Goal: Use online tool/utility: Utilize a website feature to perform a specific function

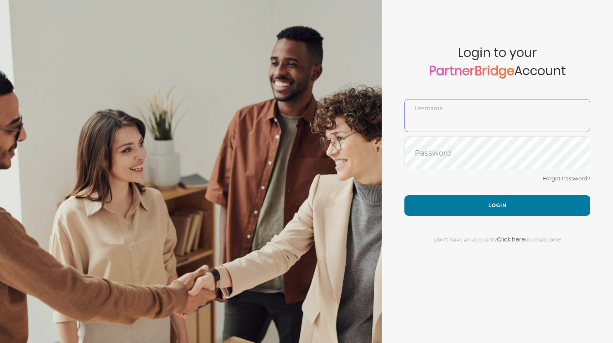
type input "DemoUser"
click at [443, 180] on div "Forgot Password?" at bounding box center [497, 184] width 186 height 22
click at [466, 184] on div "Forgot Password?" at bounding box center [497, 184] width 186 height 22
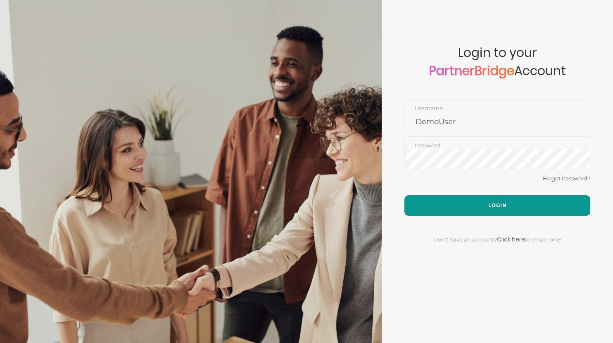
click at [468, 198] on button "Login" at bounding box center [497, 205] width 186 height 21
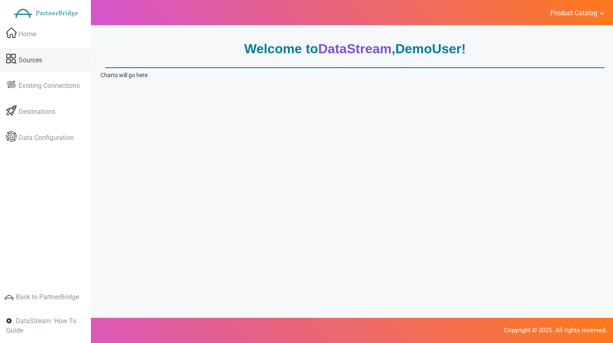
click at [43, 53] on link "Sources" at bounding box center [45, 60] width 91 height 24
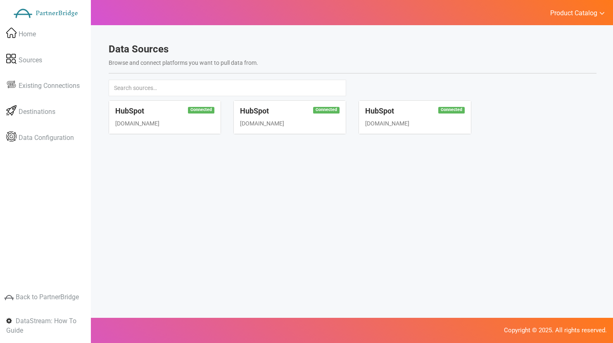
click at [152, 118] on div "Connected HubSpot www.hubspot.com" at bounding box center [165, 117] width 112 height 33
click at [52, 83] on span "Existing Connections" at bounding box center [49, 85] width 61 height 9
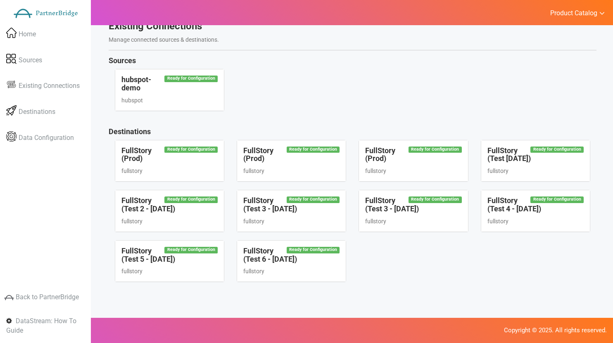
scroll to position [24, 0]
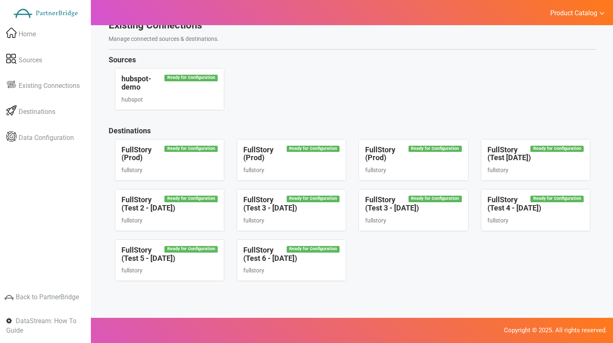
click at [341, 245] on div "Ready for Configuration FullStory (Test 6 - Sep 9) fullstory" at bounding box center [291, 260] width 109 height 41
click at [551, 329] on p "Copyright © 2025. All rights reserved." at bounding box center [306, 330] width 600 height 9
click at [71, 113] on link "Destinations" at bounding box center [45, 112] width 91 height 24
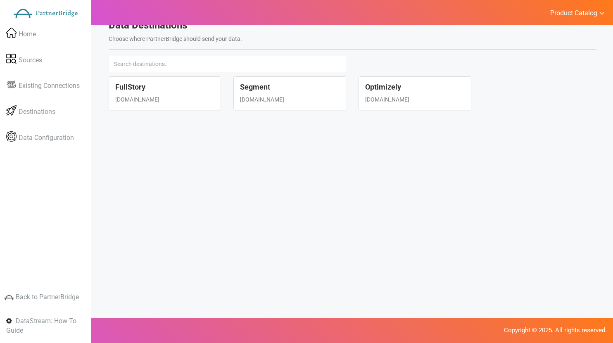
click at [180, 98] on div "www.fullstory.com" at bounding box center [164, 99] width 99 height 8
select select "fullstory"
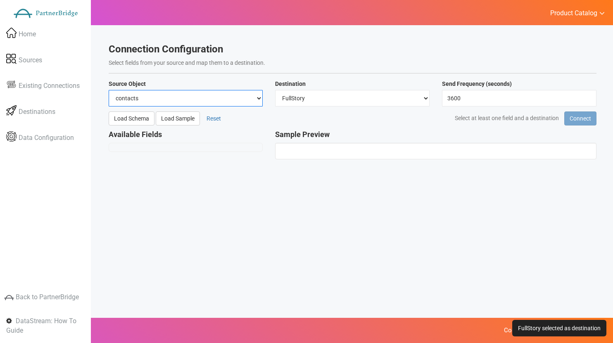
click at [237, 100] on select "contacts deals companies" at bounding box center [186, 98] width 154 height 17
click at [234, 93] on select "contacts deals companies" at bounding box center [186, 98] width 154 height 17
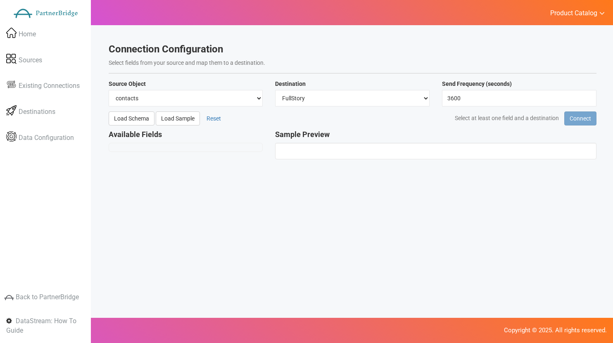
click at [229, 141] on div "Available Fields" at bounding box center [185, 140] width 167 height 21
click at [229, 146] on div at bounding box center [186, 147] width 154 height 9
click at [132, 117] on button "Load Schema" at bounding box center [132, 118] width 46 height 14
click at [170, 134] on h4 "Available Fields" at bounding box center [186, 134] width 154 height 8
click at [166, 118] on button "Load Sample" at bounding box center [178, 118] width 44 height 14
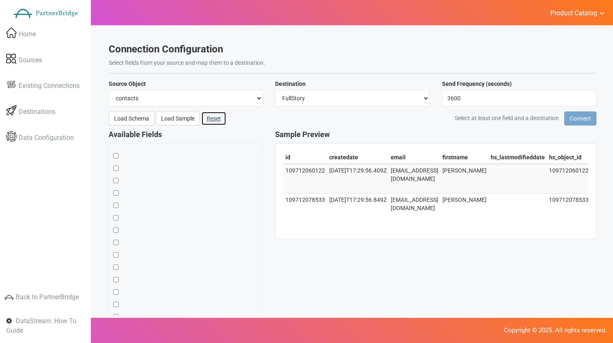
click at [218, 120] on button "Reset" at bounding box center [213, 118] width 25 height 14
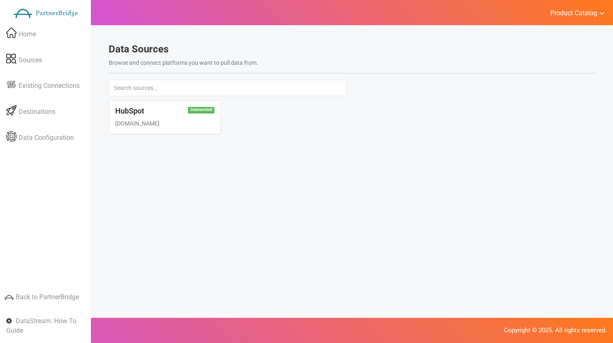
click at [124, 105] on div "Connected HubSpot www.hubspot.com" at bounding box center [165, 117] width 112 height 33
click at [130, 116] on div "Connected HubSpot www.hubspot.com" at bounding box center [165, 117] width 112 height 33
click at [430, 110] on div "HubSpot www.hubspot.com" at bounding box center [352, 121] width 500 height 42
click at [204, 171] on div "Welcome to DataStream , DemoUser ! Charts will go here. Showing 2 sample rows D…" at bounding box center [352, 198] width 521 height 343
click at [600, 131] on div "HubSpot www.hubspot.com" at bounding box center [352, 121] width 500 height 42
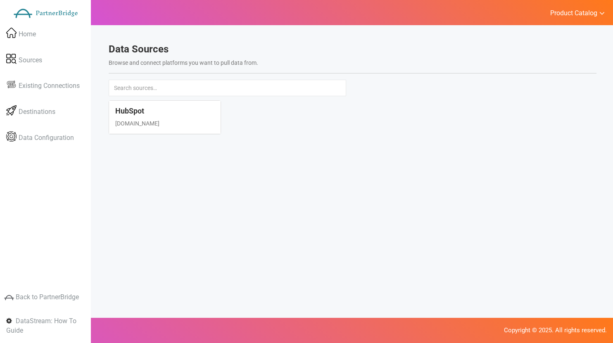
click at [249, 141] on div "HubSpot www.hubspot.com" at bounding box center [352, 121] width 500 height 42
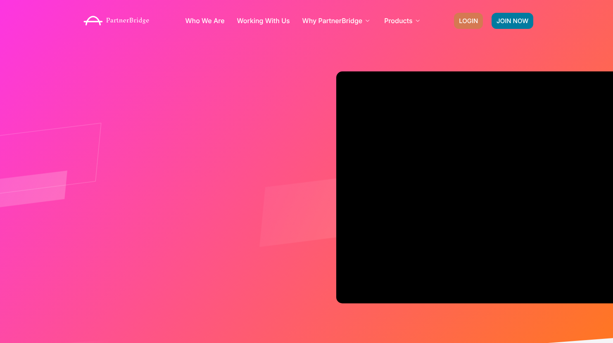
click at [468, 19] on span "LOGIN" at bounding box center [468, 21] width 19 height 6
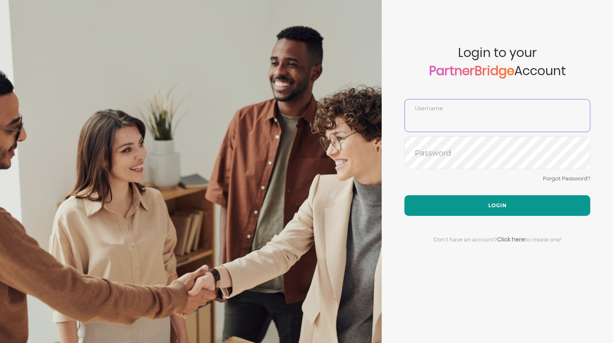
type input "DemoUser"
click at [476, 203] on button "Login" at bounding box center [497, 205] width 186 height 21
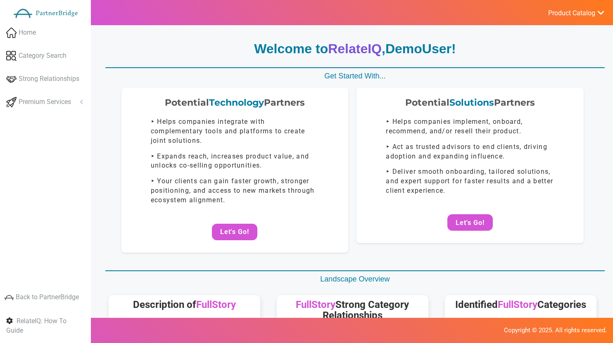
click at [192, 48] on p "Welcome to RelateIQ , DemoUser !" at bounding box center [354, 49] width 499 height 19
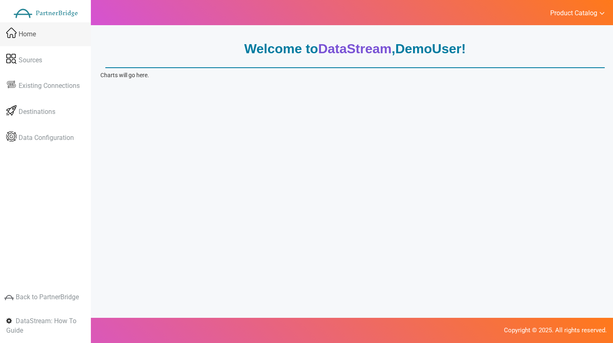
click at [38, 39] on link "Home" at bounding box center [45, 34] width 91 height 24
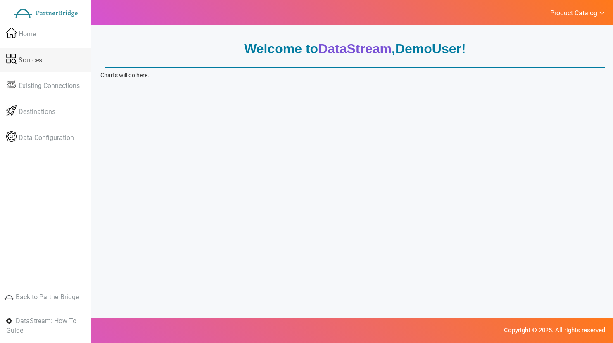
click at [45, 62] on link "Sources" at bounding box center [45, 60] width 91 height 24
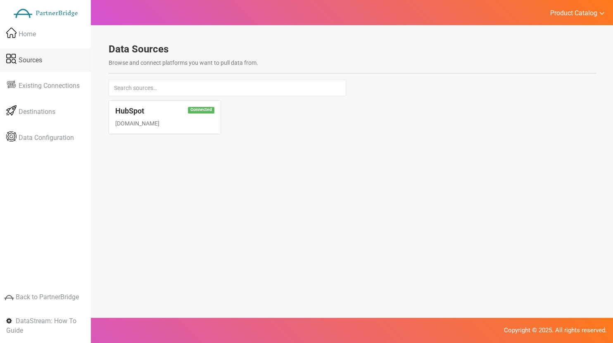
click at [50, 54] on link "Sources" at bounding box center [45, 60] width 91 height 24
click at [150, 111] on h4 "HubSpot" at bounding box center [164, 111] width 99 height 8
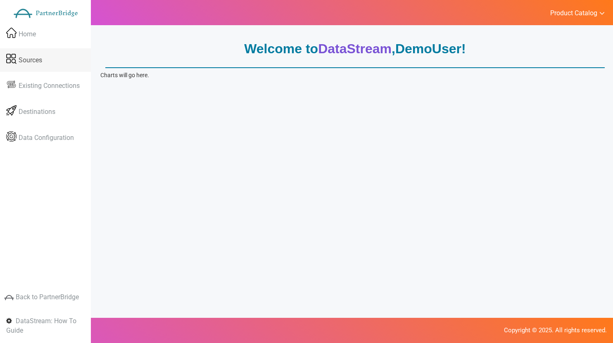
click at [57, 52] on link "Sources" at bounding box center [45, 60] width 91 height 24
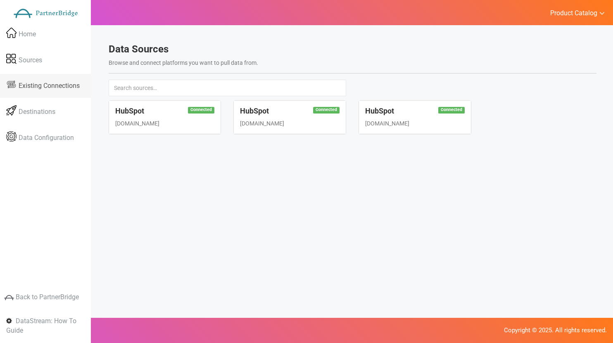
click at [50, 83] on span "Existing Connections" at bounding box center [49, 85] width 61 height 9
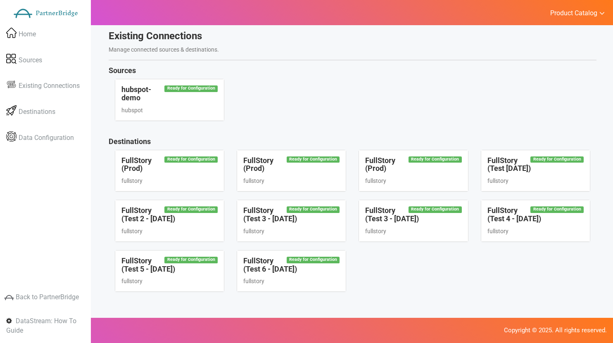
scroll to position [27, 0]
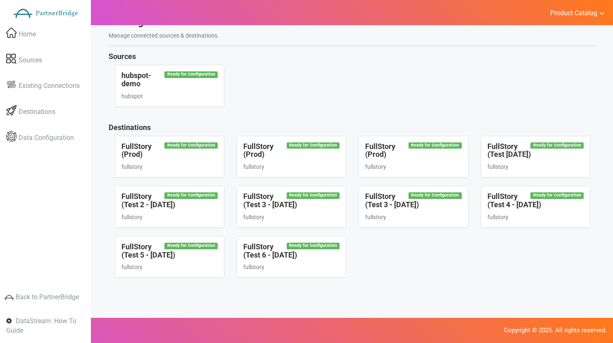
click at [196, 151] on h4 "FullStory (Prod)" at bounding box center [169, 150] width 96 height 17
click at [52, 106] on link "Destinations" at bounding box center [45, 112] width 91 height 24
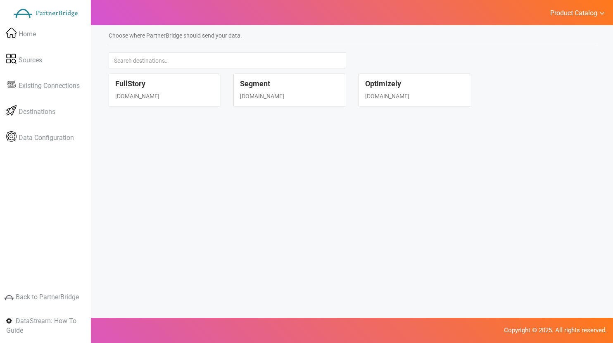
click at [171, 91] on div "FullStory www.fullstory.com" at bounding box center [165, 89] width 112 height 33
select select "fullstory"
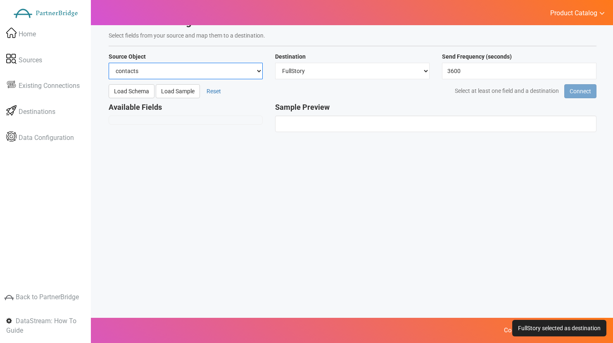
click at [165, 67] on select "contacts deals companies" at bounding box center [186, 71] width 154 height 17
click at [109, 63] on select "contacts deals companies" at bounding box center [186, 71] width 154 height 17
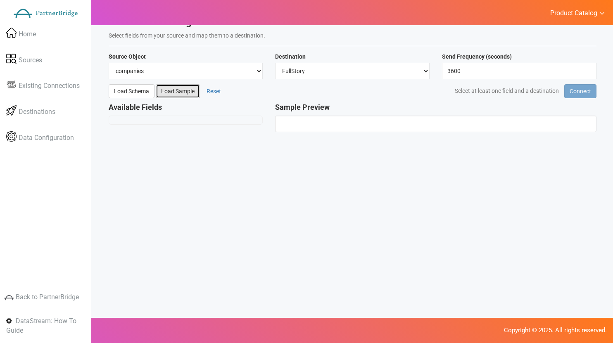
click at [175, 88] on button "Load Sample" at bounding box center [178, 91] width 44 height 14
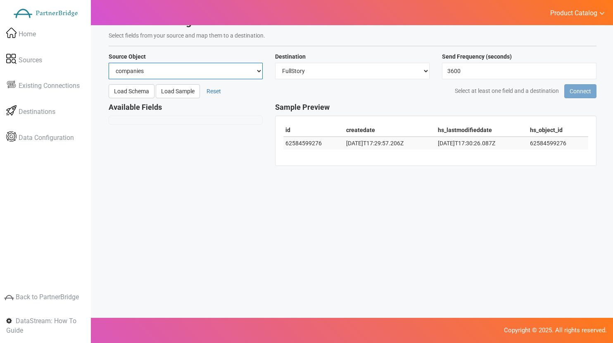
click at [220, 69] on select "contacts deals companies" at bounding box center [186, 71] width 154 height 17
select select "contacts"
click at [109, 63] on select "contacts deals companies" at bounding box center [186, 71] width 154 height 17
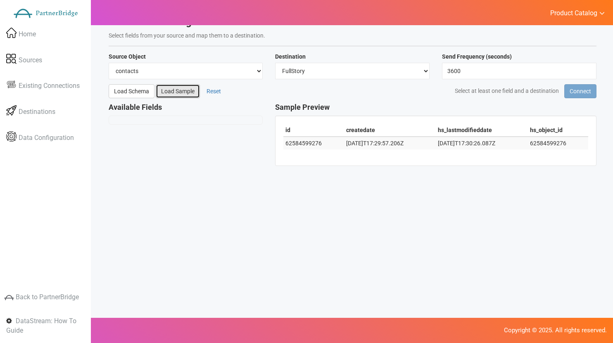
click at [180, 93] on button "Load Sample" at bounding box center [178, 91] width 44 height 14
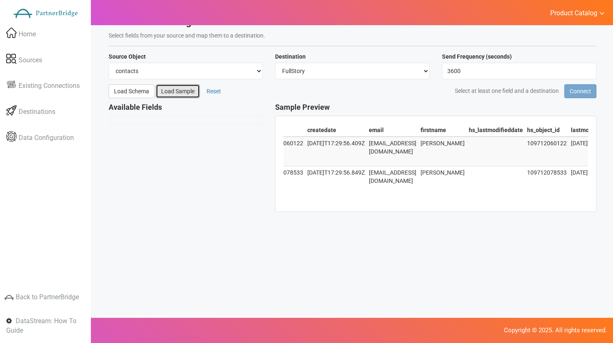
scroll to position [0, 17]
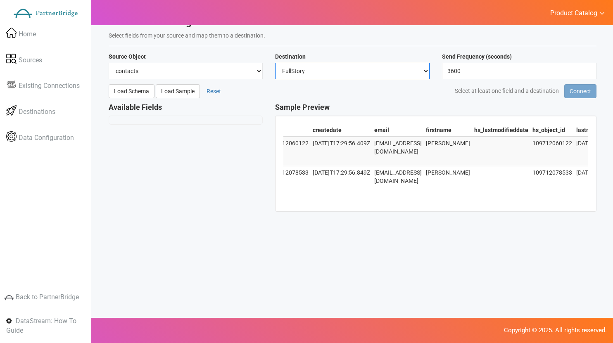
click at [356, 68] on select "Select… FullStory Segment Optimizely" at bounding box center [352, 71] width 154 height 17
click at [275, 63] on select "Select… FullStory Segment Optimizely" at bounding box center [352, 71] width 154 height 17
click at [475, 157] on td at bounding box center [501, 152] width 58 height 30
click at [520, 62] on div "Send Frequency (seconds) 3600" at bounding box center [519, 65] width 167 height 27
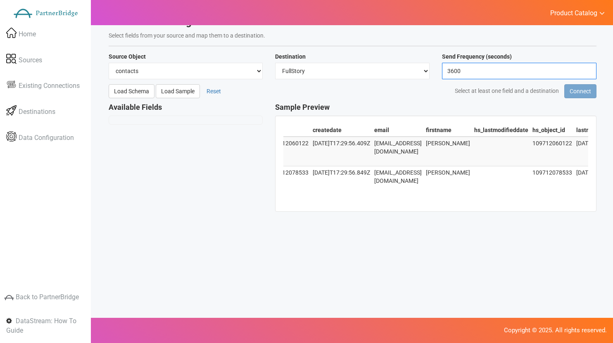
click at [520, 72] on input "3600" at bounding box center [519, 71] width 154 height 17
click at [587, 73] on input "3540" at bounding box center [519, 71] width 154 height 17
click at [587, 73] on input "3480" at bounding box center [519, 71] width 154 height 17
click at [587, 73] on input "3420" at bounding box center [519, 71] width 154 height 17
click at [587, 73] on input "3360" at bounding box center [519, 71] width 154 height 17
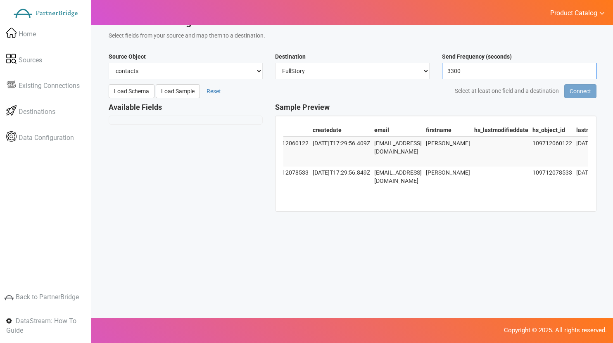
click at [587, 73] on input "3300" at bounding box center [519, 71] width 154 height 17
click at [587, 73] on input "3240" at bounding box center [519, 71] width 154 height 17
click at [587, 73] on input "3180" at bounding box center [519, 71] width 154 height 17
click at [587, 73] on input "3120" at bounding box center [519, 71] width 154 height 17
click at [587, 73] on input "3060" at bounding box center [519, 71] width 154 height 17
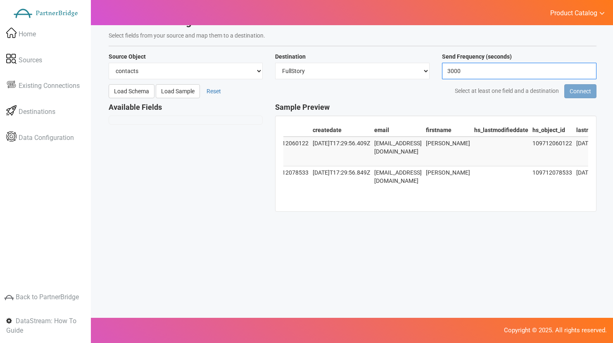
click at [587, 73] on input "3000" at bounding box center [519, 71] width 154 height 17
click at [587, 73] on input "2940" at bounding box center [519, 71] width 154 height 17
click at [587, 73] on input "2880" at bounding box center [519, 71] width 154 height 17
click at [587, 73] on input "2820" at bounding box center [519, 71] width 154 height 17
click at [587, 73] on input "2760" at bounding box center [519, 71] width 154 height 17
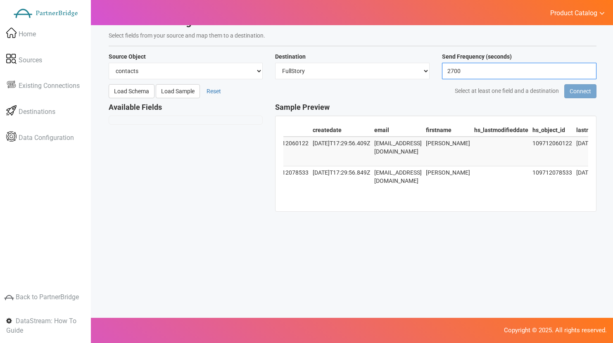
click at [587, 73] on input "2700" at bounding box center [519, 71] width 154 height 17
click at [587, 73] on input "2640" at bounding box center [519, 71] width 154 height 17
click at [587, 73] on input "2580" at bounding box center [519, 71] width 154 height 17
click at [587, 73] on input "2520" at bounding box center [519, 71] width 154 height 17
click at [587, 73] on input "2460" at bounding box center [519, 71] width 154 height 17
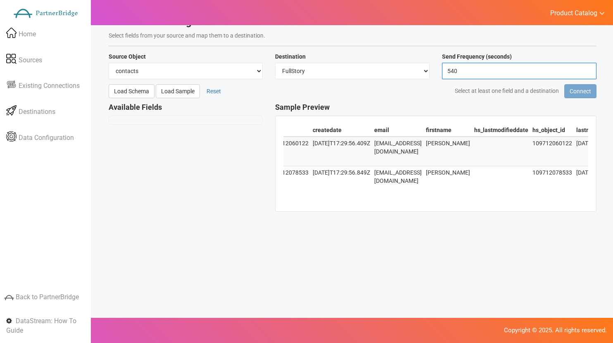
click at [587, 73] on input "540" at bounding box center [519, 71] width 154 height 17
click at [587, 73] on input "480" at bounding box center [519, 71] width 154 height 17
click at [587, 73] on input "420" at bounding box center [519, 71] width 154 height 17
click at [587, 73] on input "360" at bounding box center [519, 71] width 154 height 17
click at [587, 73] on input "300" at bounding box center [519, 71] width 154 height 17
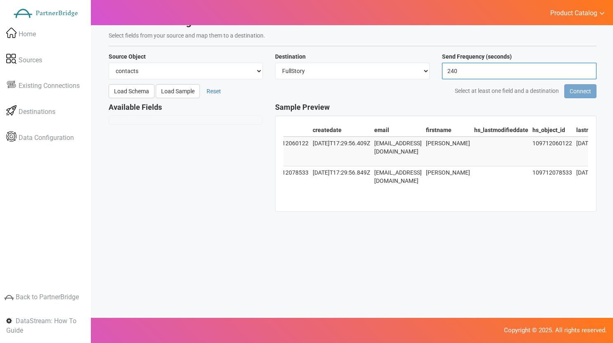
click at [587, 73] on input "240" at bounding box center [519, 71] width 154 height 17
click at [587, 73] on input "180" at bounding box center [519, 71] width 154 height 17
click at [587, 73] on input "120" at bounding box center [519, 71] width 154 height 17
type input "60"
click at [587, 73] on input "60" at bounding box center [519, 71] width 154 height 17
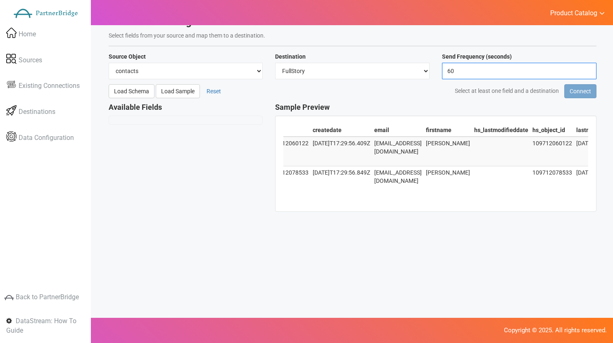
click at [587, 73] on input "60" at bounding box center [519, 71] width 154 height 17
click at [518, 85] on div "Select at least one field and a destination Connect" at bounding box center [477, 91] width 250 height 14
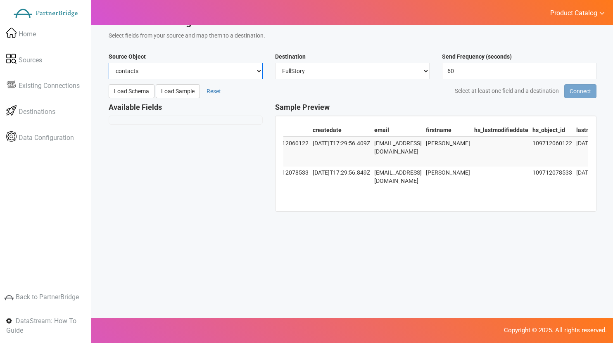
click at [215, 71] on select "contacts deals companies" at bounding box center [186, 71] width 154 height 17
click at [109, 63] on select "contacts deals companies" at bounding box center [186, 71] width 154 height 17
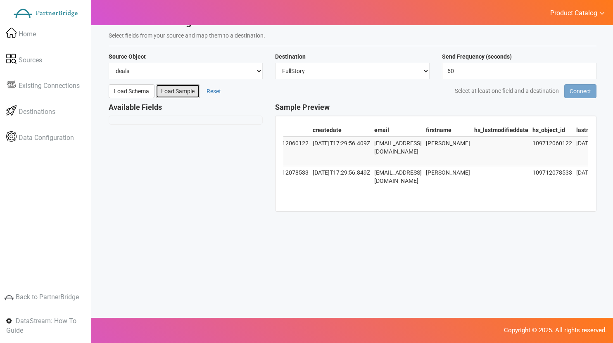
click at [177, 85] on button "Load Sample" at bounding box center [178, 91] width 44 height 14
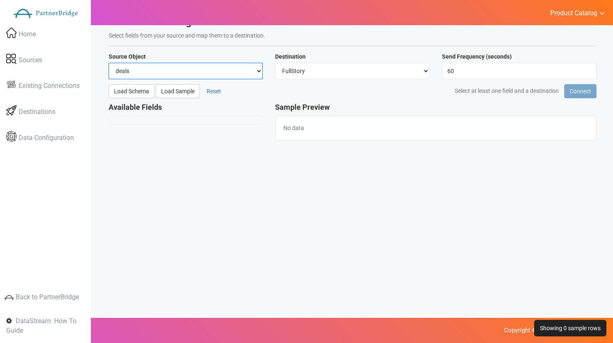
click at [178, 69] on select "contacts deals companies" at bounding box center [186, 71] width 154 height 17
select select "contacts"
click at [109, 63] on select "contacts deals companies" at bounding box center [186, 71] width 154 height 17
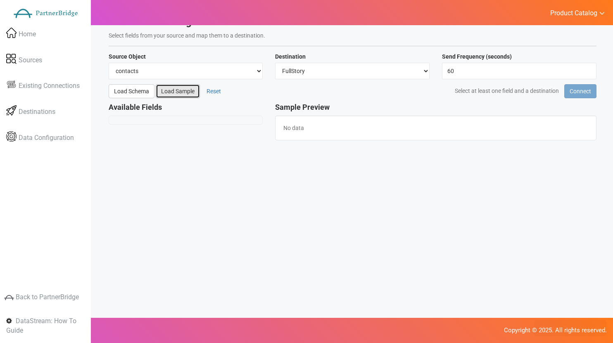
click at [180, 88] on button "Load Sample" at bounding box center [178, 91] width 44 height 14
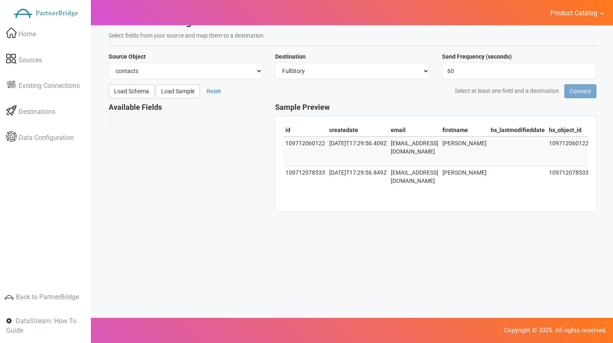
click at [388, 126] on th "email" at bounding box center [414, 130] width 52 height 13
click at [545, 45] on div "Connection Configuration Select fields from your source and map them to a desti…" at bounding box center [352, 35] width 500 height 36
click at [542, 50] on div "Connection Configuration Select fields from your source and map them to a desti…" at bounding box center [352, 35] width 500 height 36
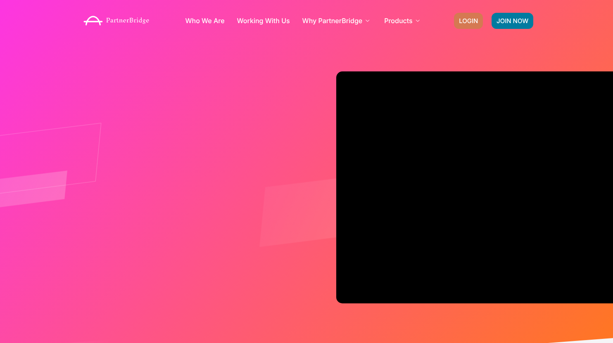
click at [473, 18] on span "LOGIN" at bounding box center [468, 21] width 19 height 6
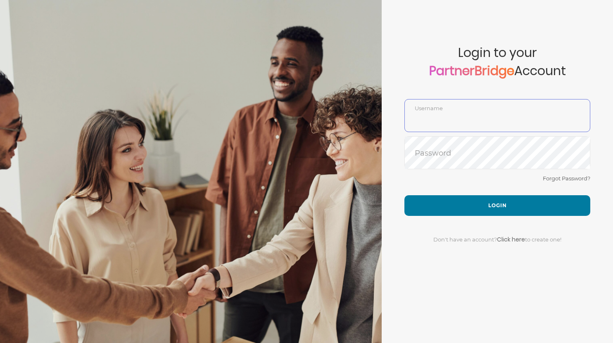
type input "DemoUser"
click at [457, 225] on div "Don't have an account? Click here to create one!" at bounding box center [497, 234] width 186 height 37
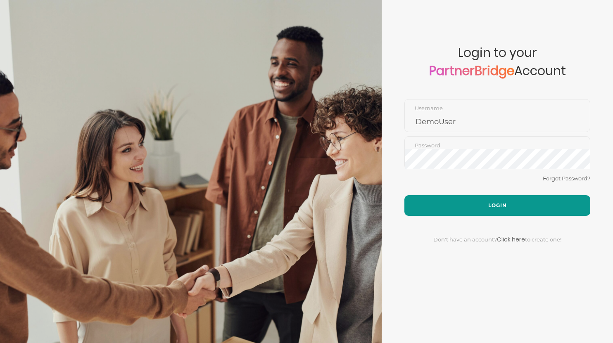
click at [452, 206] on button "Login" at bounding box center [497, 205] width 186 height 21
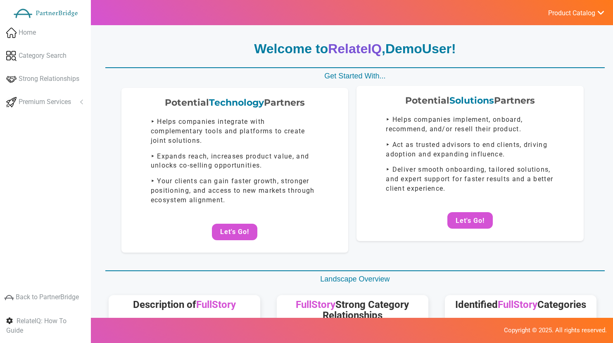
click at [448, 213] on center "Let's Go!" at bounding box center [470, 220] width 211 height 17
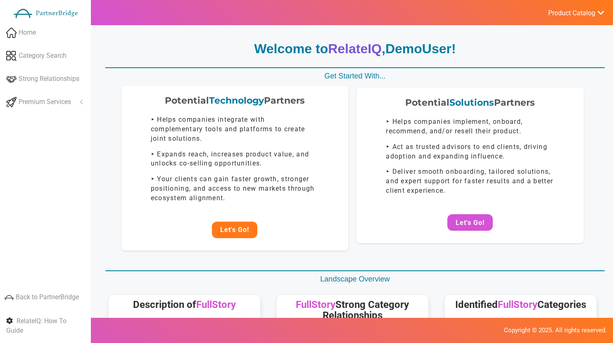
click at [243, 233] on button "Let's Go!" at bounding box center [234, 230] width 45 height 17
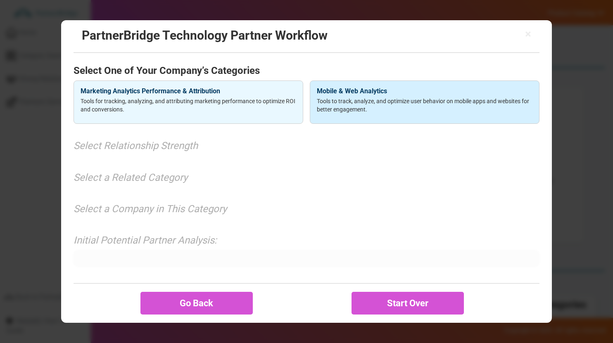
click at [323, 94] on h4 "Mobile & Web Analytics" at bounding box center [425, 91] width 216 height 7
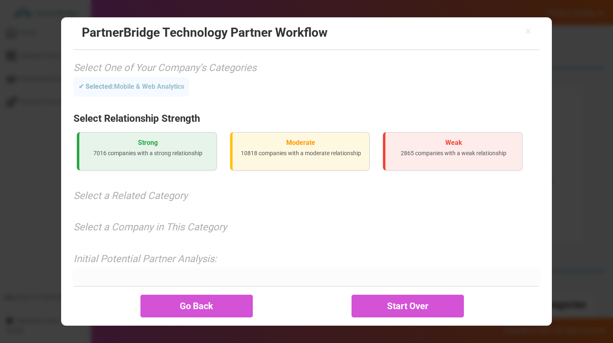
click at [185, 132] on div "Strong 7016 companies with a strong relationship Moderate 10818 companies with …" at bounding box center [305, 151] width 465 height 45
click at [186, 141] on h3 "Strong" at bounding box center [147, 142] width 123 height 7
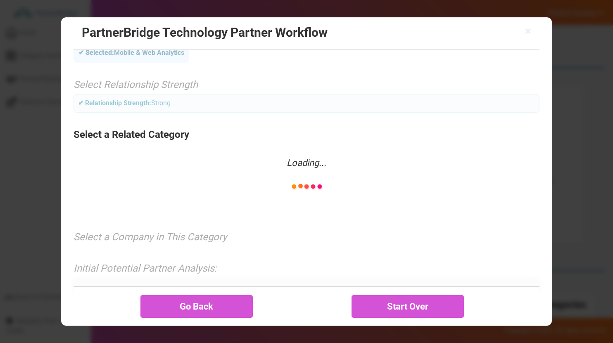
scroll to position [34, 0]
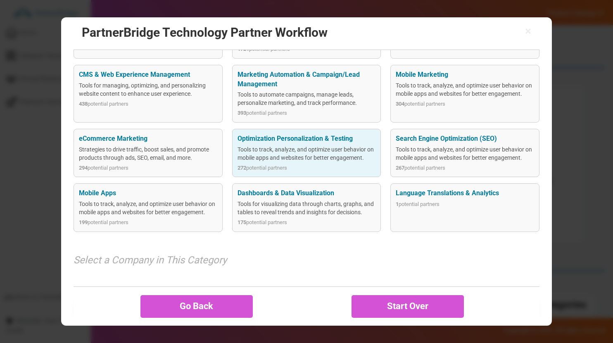
click at [298, 167] on div "272 potential partners" at bounding box center [306, 168] width 138 height 8
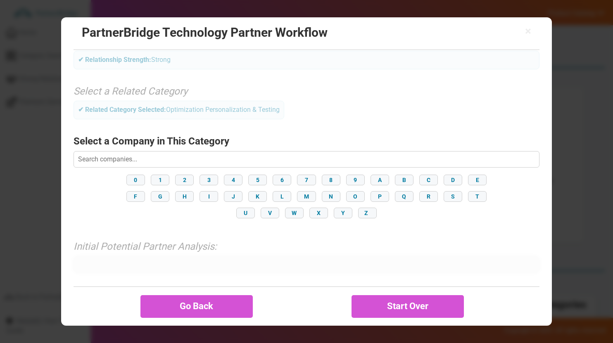
scroll to position [80, 0]
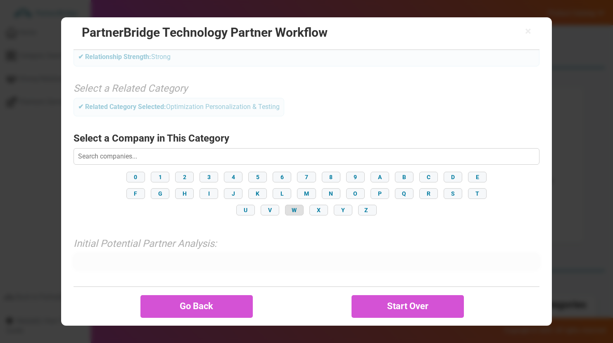
click at [299, 209] on button "W" at bounding box center [294, 210] width 19 height 11
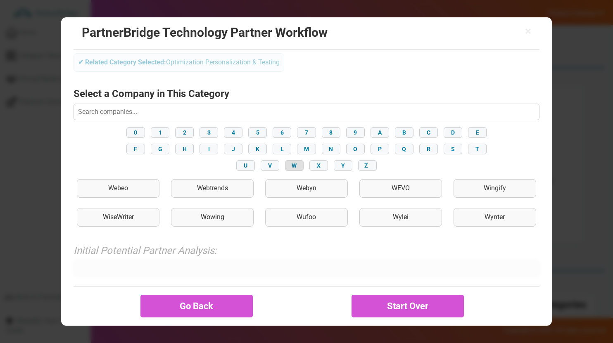
scroll to position [132, 0]
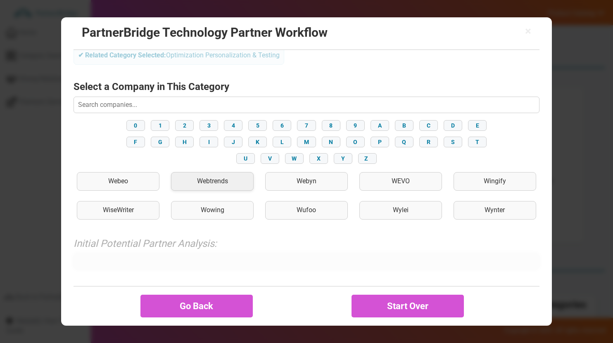
click at [221, 177] on div "Webtrends" at bounding box center [212, 181] width 83 height 19
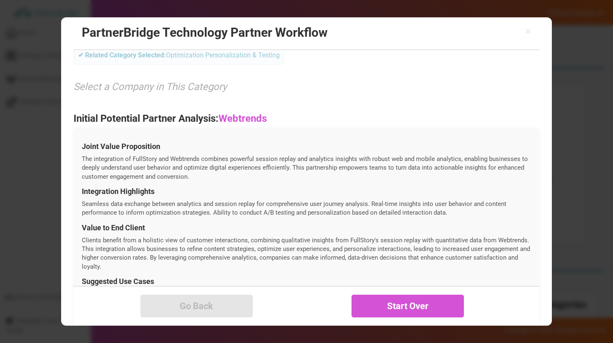
click at [88, 144] on h4 "Joint Value Proposition" at bounding box center [306, 146] width 449 height 8
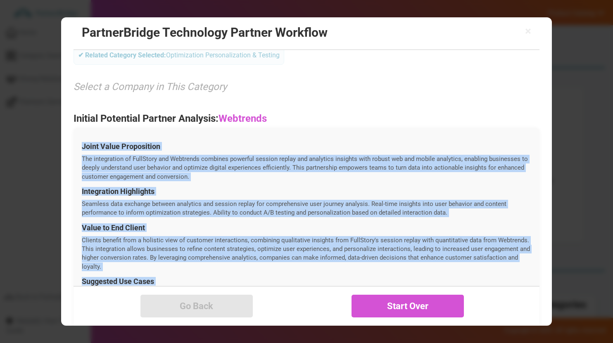
drag, startPoint x: 88, startPoint y: 144, endPoint x: 214, endPoint y: 283, distance: 187.6
click at [214, 283] on div "Joint Value Proposition The integration of FullStory and Webtrends combines pow…" at bounding box center [305, 293] width 465 height 331
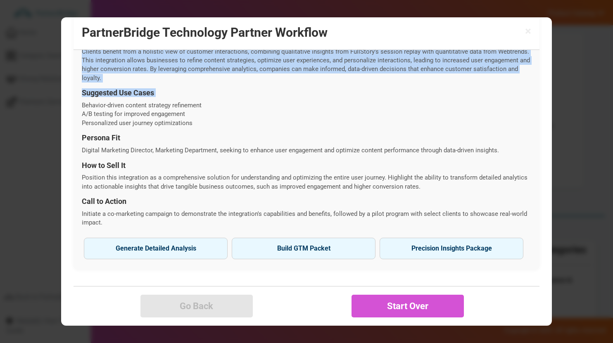
scroll to position [59, 0]
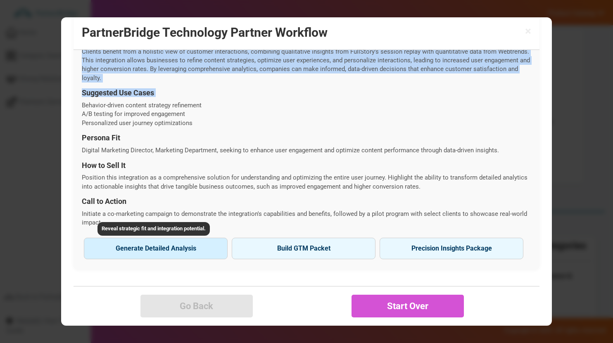
click at [200, 227] on div "Reveal strategic fit and integration potential." at bounding box center [153, 229] width 112 height 14
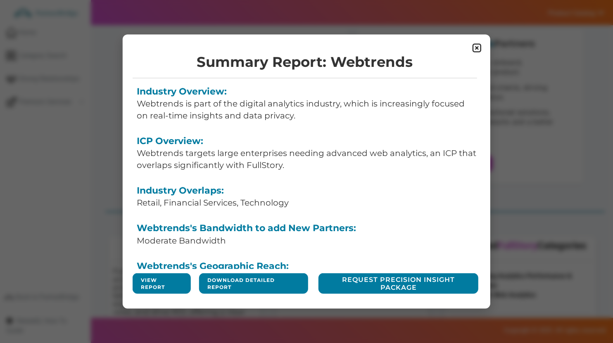
click at [150, 275] on form "View Report" at bounding box center [162, 283] width 58 height 21
click at [152, 280] on link "View Report" at bounding box center [162, 284] width 42 height 14
click at [474, 49] on img at bounding box center [476, 48] width 10 height 10
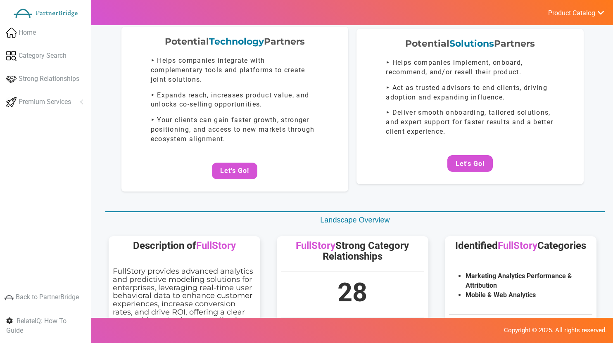
click at [240, 185] on div "Potential Technology Partners ‣ Helps companies integrate with complementary to…" at bounding box center [234, 109] width 227 height 165
click at [240, 178] on button "Let's Go!" at bounding box center [234, 171] width 45 height 17
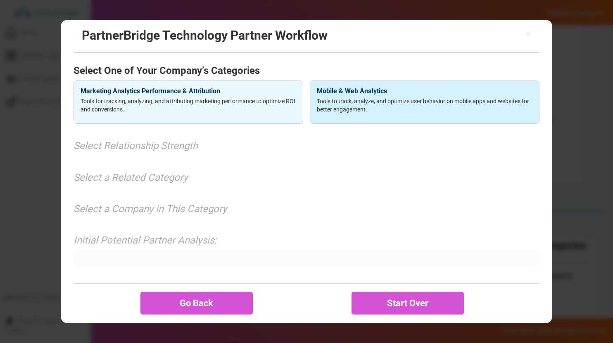
click at [369, 100] on p "Tools to track, analyze, and optimize user behavior on mobile apps and websites…" at bounding box center [425, 105] width 216 height 17
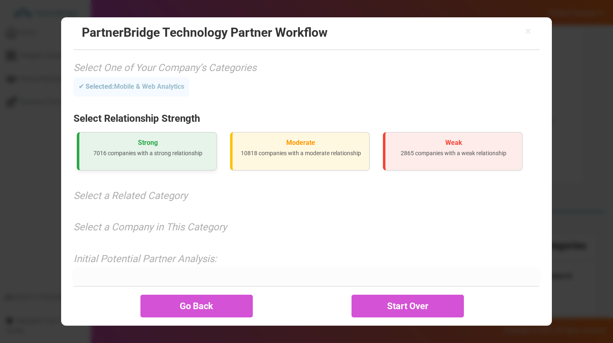
click at [159, 138] on div "Strong 7016 companies with a strong relationship" at bounding box center [147, 151] width 140 height 38
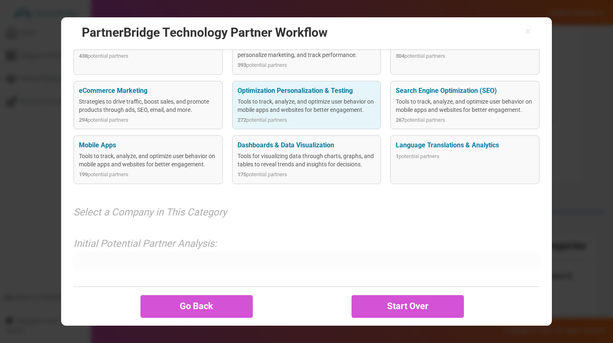
click at [293, 97] on div "Tools to track, analyze, and optimize user behavior on mobile apps and websites…" at bounding box center [306, 105] width 138 height 17
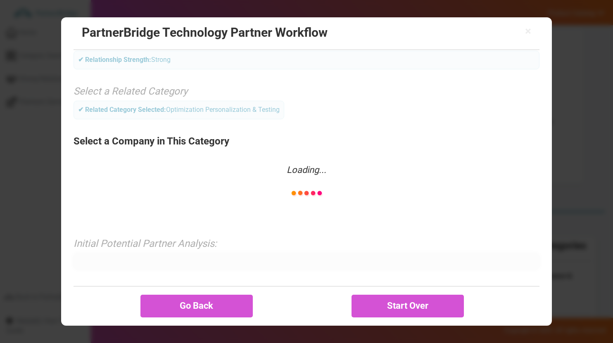
scroll to position [80, 0]
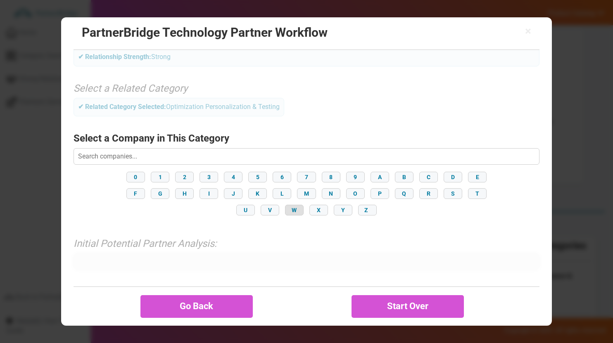
click at [294, 212] on button "W" at bounding box center [294, 210] width 19 height 11
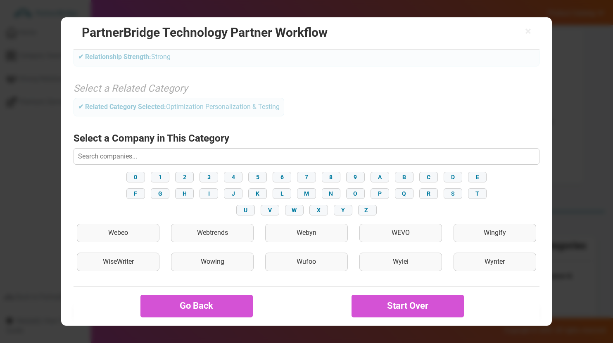
click at [218, 245] on div "Webeo Webtrends Webyn WEVO Wingify WiseWriter Wowing Wufoo Wylei Wynter" at bounding box center [305, 248] width 465 height 52
click at [218, 236] on div "Webtrends" at bounding box center [212, 233] width 83 height 19
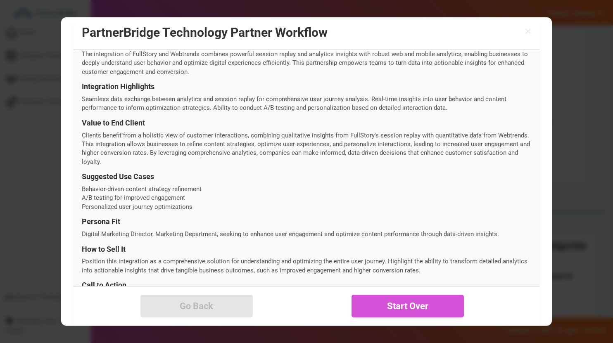
scroll to position [190, 0]
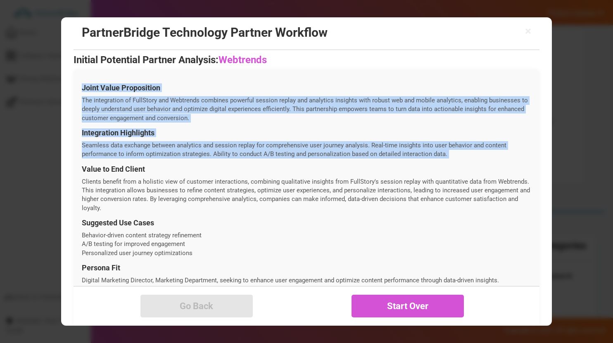
drag, startPoint x: 81, startPoint y: 88, endPoint x: 123, endPoint y: 162, distance: 85.6
click at [123, 162] on div "Joint Value Proposition The integration of FullStory and Webtrends combines pow…" at bounding box center [305, 234] width 465 height 331
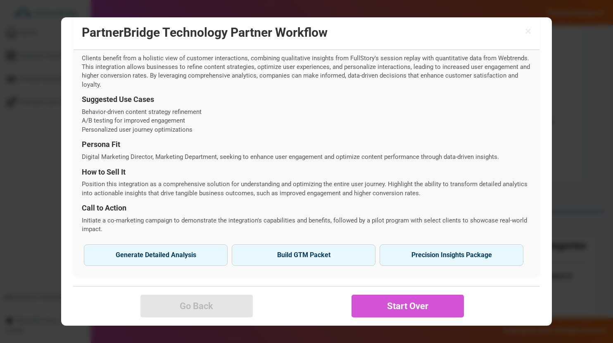
scroll to position [320, 0]
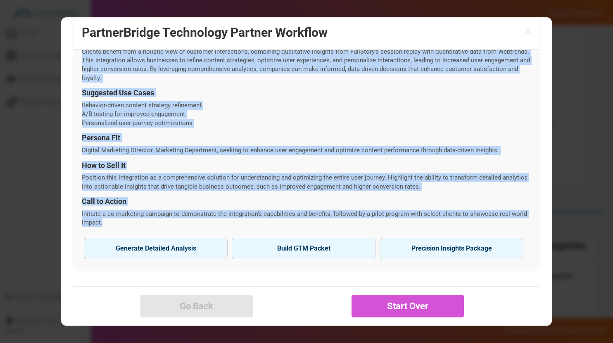
click at [132, 219] on p "Initiate a co-marketing campaign to demonstrate the integration's capabilities …" at bounding box center [306, 219] width 449 height 18
copy div "Joint Value Proposition The integration of FullStory and Webtrends combines pow…"
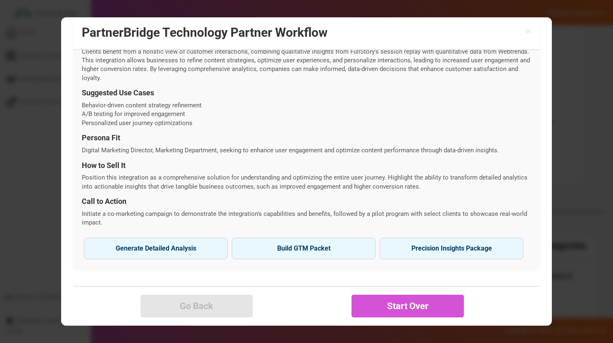
click at [331, 273] on div "Initial Potential Partner Analysis: Webtrends Joint Value Proposition The integ…" at bounding box center [305, 97] width 465 height 354
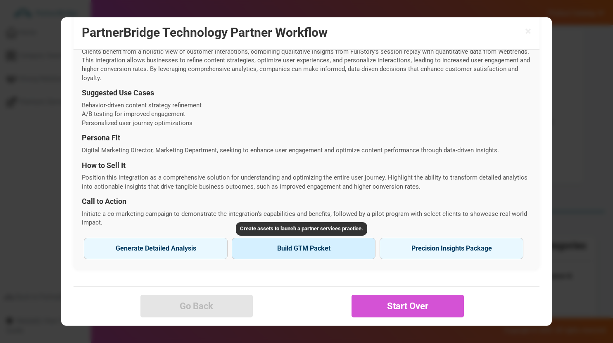
click at [316, 251] on button "Build GTM Packet" at bounding box center [304, 248] width 144 height 21
type input "Webtrends"
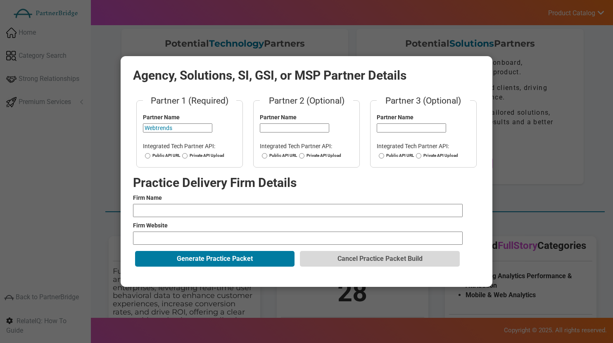
click at [489, 83] on div "Agency, Solutions, SI, GSI, or MSP Partner Details Partner 1 (Required) Partner…" at bounding box center [307, 171] width 372 height 231
click at [364, 251] on form "Partner 1 (Required) Partner Name Webtrends Integrated Tech Partner API: Public…" at bounding box center [306, 182] width 347 height 174
click at [363, 251] on button "Cancel Practice Packet Build" at bounding box center [379, 259] width 159 height 16
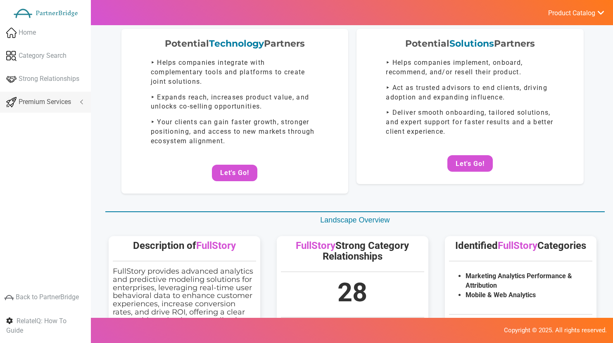
click at [56, 107] on link "Premium Services" at bounding box center [45, 102] width 91 height 21
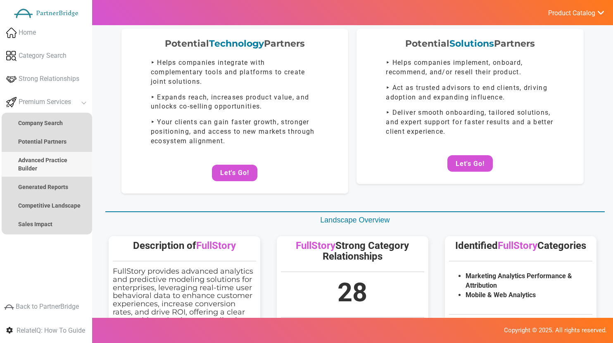
click at [44, 169] on link "Advanced Practice Builder" at bounding box center [47, 164] width 90 height 25
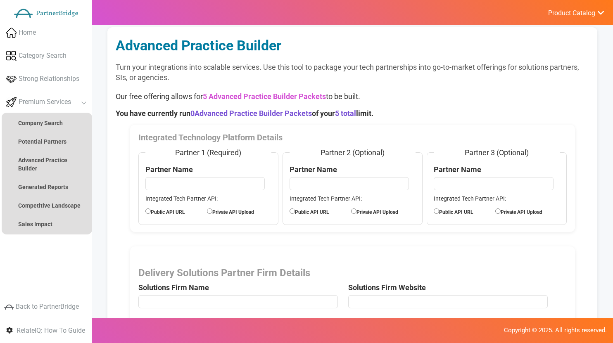
click at [218, 178] on input "text" at bounding box center [205, 183] width 120 height 13
type input "Webtrends"
click at [180, 211] on label "Public API URL" at bounding box center [176, 211] width 62 height 9
click at [151, 211] on input "Public API URL" at bounding box center [147, 210] width 5 height 5
radio input "true"
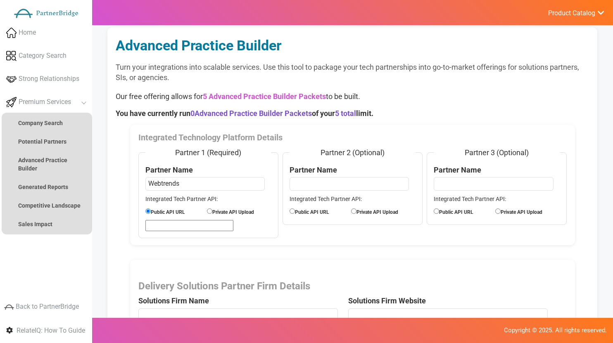
click at [196, 228] on input "url" at bounding box center [189, 225] width 88 height 11
paste input "[URL][DOMAIN_NAME]"
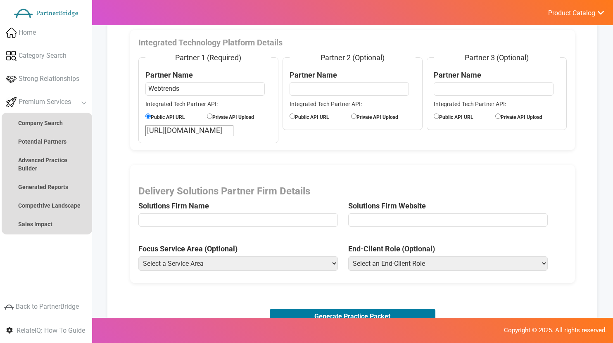
scroll to position [102, 0]
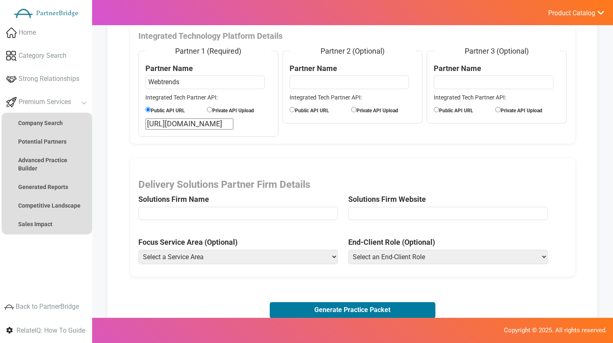
type input "[URL][DOMAIN_NAME]"
click at [232, 206] on span "Delivery Solutions Partner Firm Details Solutions Firm Name" at bounding box center [243, 201] width 210 height 45
click at [232, 212] on input "text" at bounding box center [237, 213] width 199 height 13
type input "CXperts"
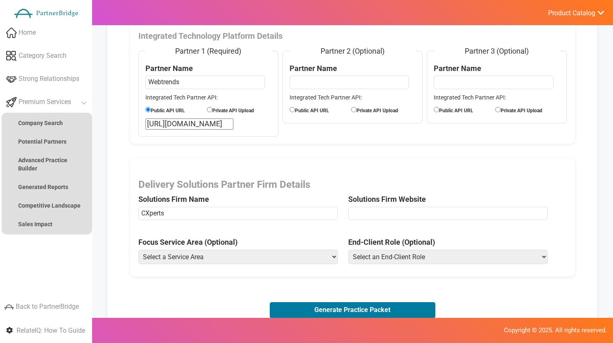
click at [428, 211] on input "url" at bounding box center [447, 213] width 199 height 13
type input "[URL][DOMAIN_NAME]"
click at [275, 258] on select "Select a Service Area Analytics (eCommerce) Analytics (Retail) Application Deve…" at bounding box center [237, 257] width 199 height 14
select select "Experience Optimization (eCommerce)"
click at [138, 250] on select "Select a Service Area Analytics (eCommerce) Analytics (Retail) Application Deve…" at bounding box center [237, 257] width 199 height 14
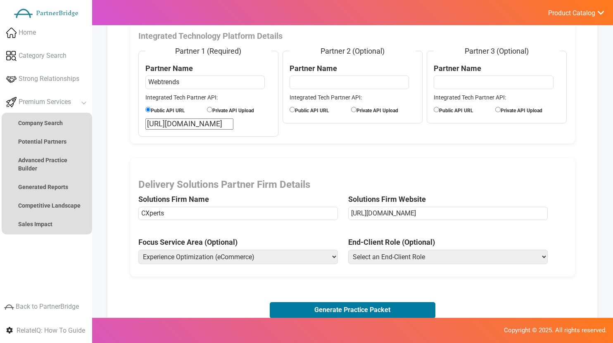
click at [357, 261] on select "Select an End-Client Role Chief Executive Officer (CEO) Chief Operating Officer…" at bounding box center [447, 257] width 199 height 14
select select "Vice President of Product"
click at [348, 250] on select "Select an End-Client Role Chief Executive Officer (CEO) Chief Operating Officer…" at bounding box center [447, 257] width 199 height 14
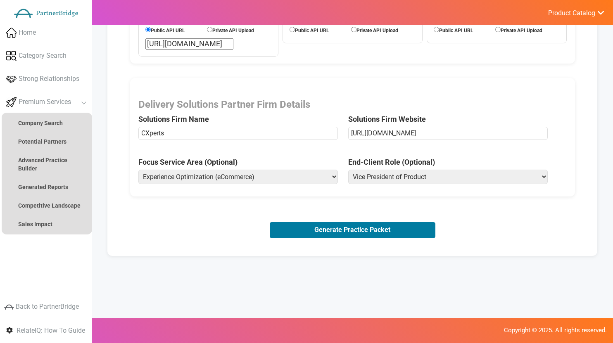
scroll to position [197, 0]
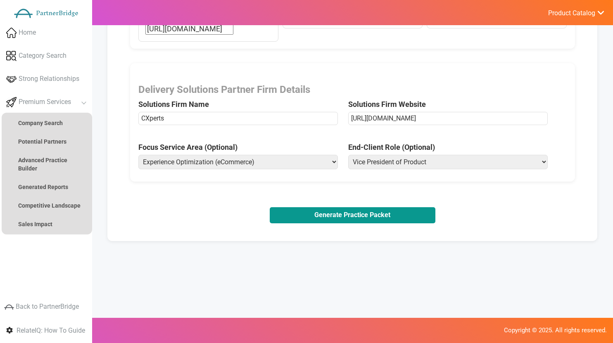
click at [361, 210] on button "Generate Practice Packet" at bounding box center [353, 215] width 166 height 16
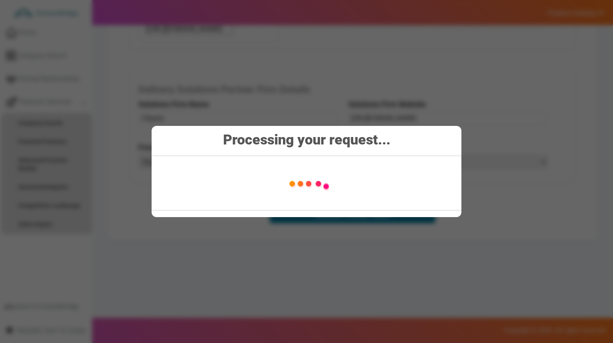
click at [312, 161] on div "Processing your request..." at bounding box center [307, 171] width 310 height 91
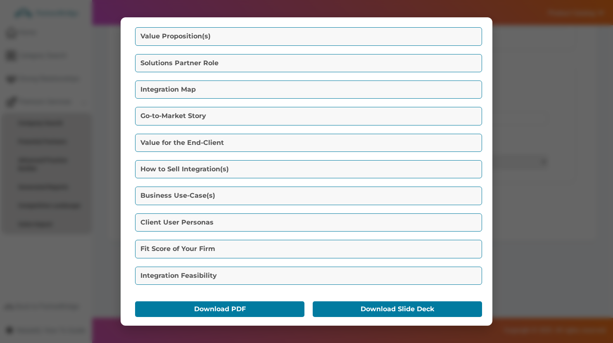
scroll to position [30, 0]
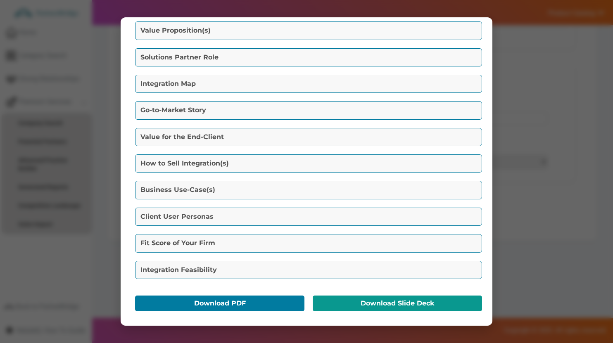
click at [318, 301] on button "Download Slide Deck" at bounding box center [397, 304] width 169 height 16
